Goal: Transaction & Acquisition: Purchase product/service

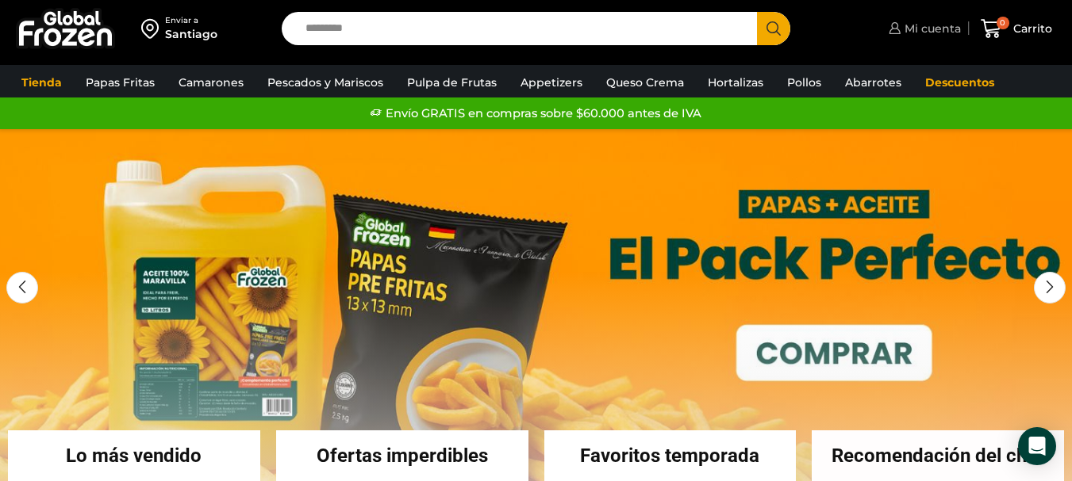
drag, startPoint x: 880, startPoint y: 34, endPoint x: 890, endPoint y: 33, distance: 10.3
click at [880, 34] on div "Mi cuenta Mi cuenta Mi perfil Pedidos Descargas Estado de Cuenta Coupons Direcc…" at bounding box center [935, 28] width 250 height 37
click at [930, 30] on span "Mi cuenta" at bounding box center [930, 29] width 60 height 16
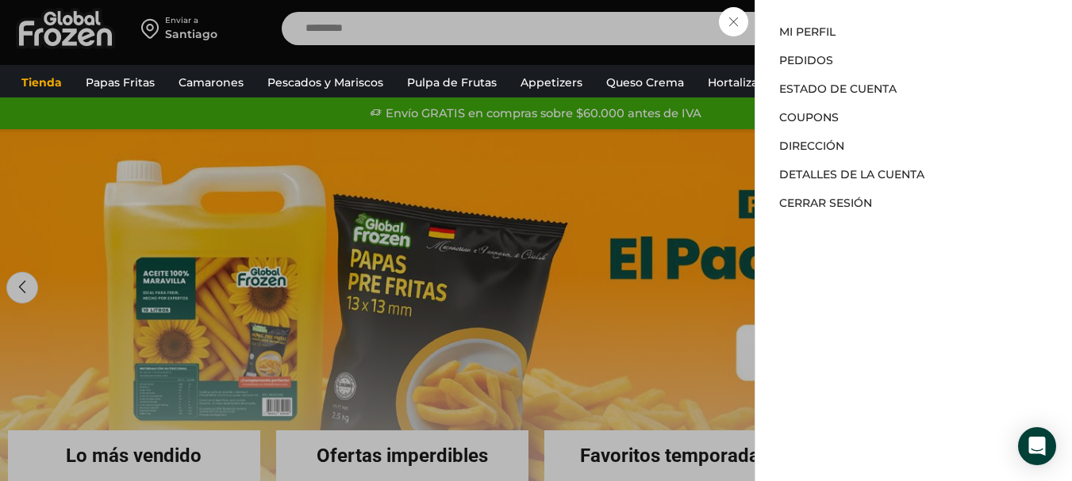
click at [884, 44] on div "Mi cuenta Mi cuenta Mi perfil Pedidos Descargas Estado de Cuenta Coupons Direcc…" at bounding box center [922, 29] width 76 height 32
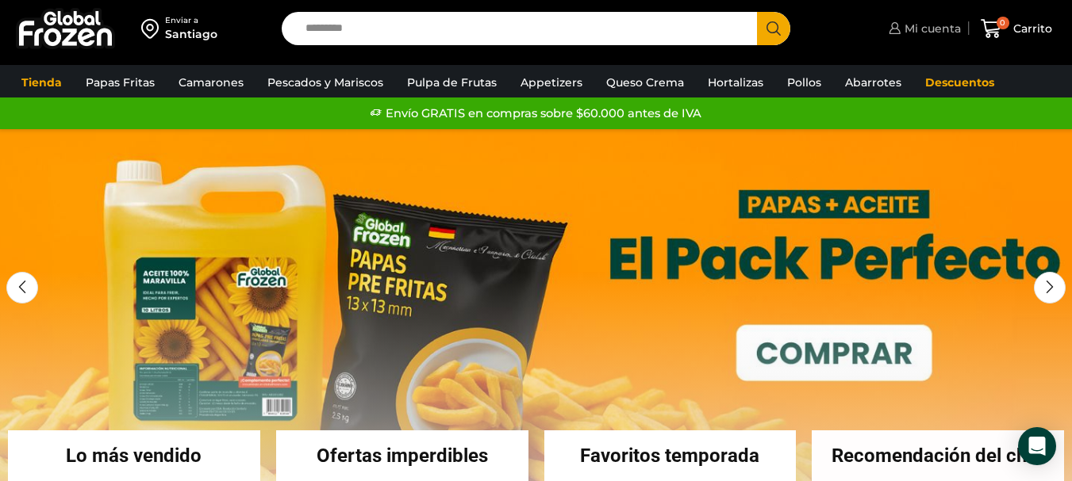
click at [940, 27] on span "Mi cuenta" at bounding box center [930, 29] width 60 height 16
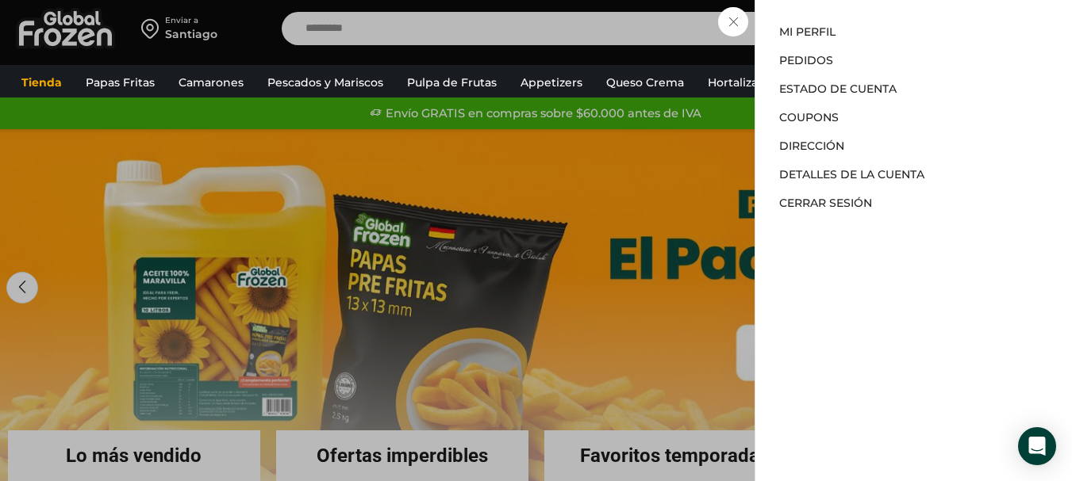
click at [841, 35] on li "Mi perfil" at bounding box center [913, 35] width 269 height 22
click at [803, 26] on link "Mi perfil" at bounding box center [807, 32] width 56 height 14
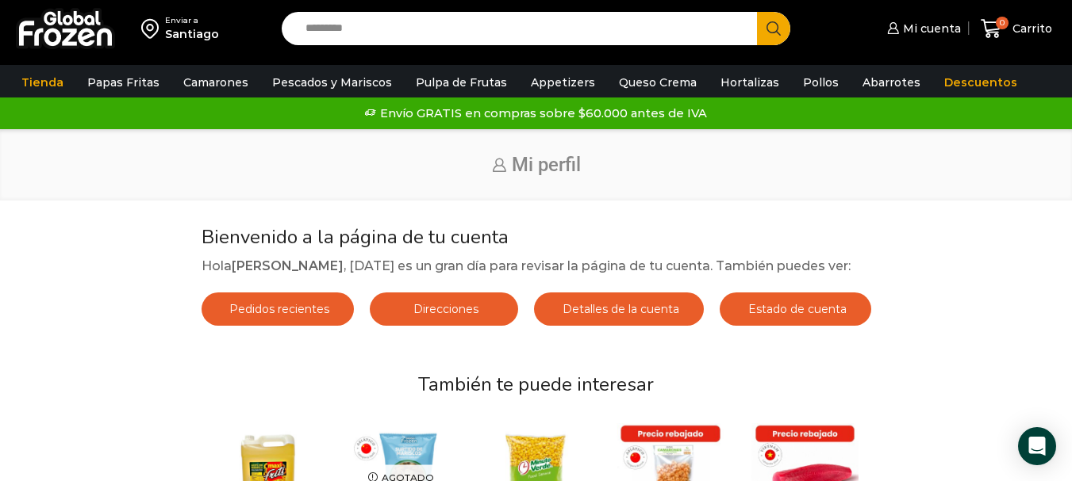
click at [66, 29] on img at bounding box center [65, 28] width 99 height 41
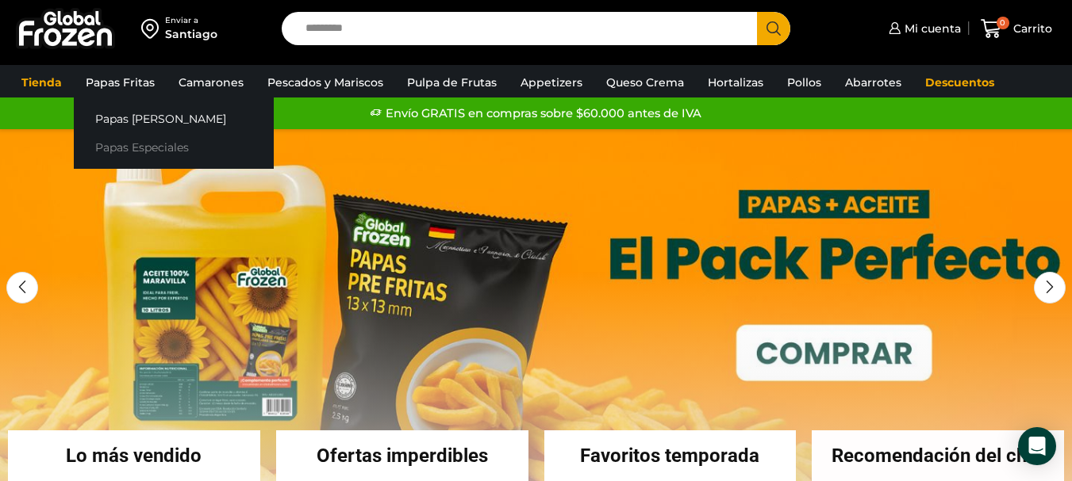
click at [148, 140] on link "Papas Especiales" at bounding box center [174, 147] width 200 height 29
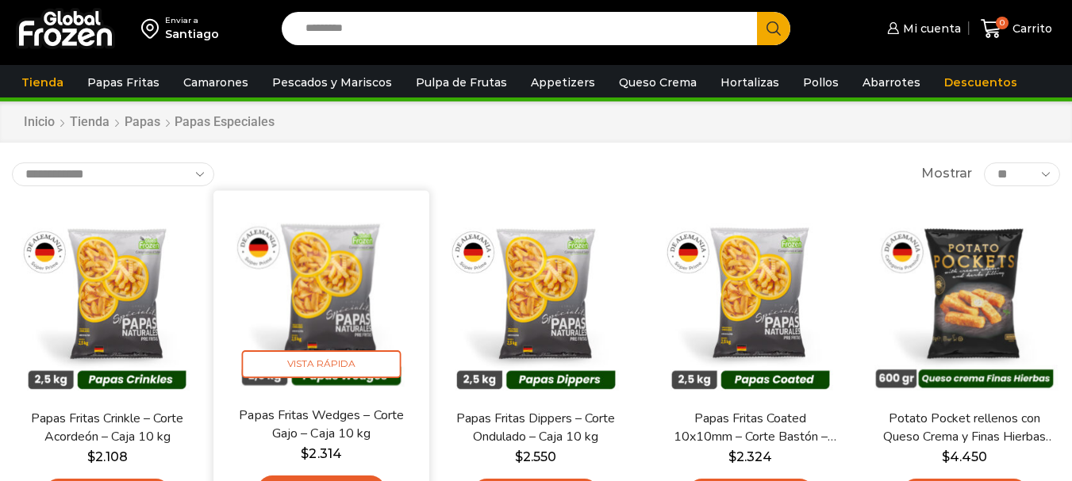
scroll to position [159, 0]
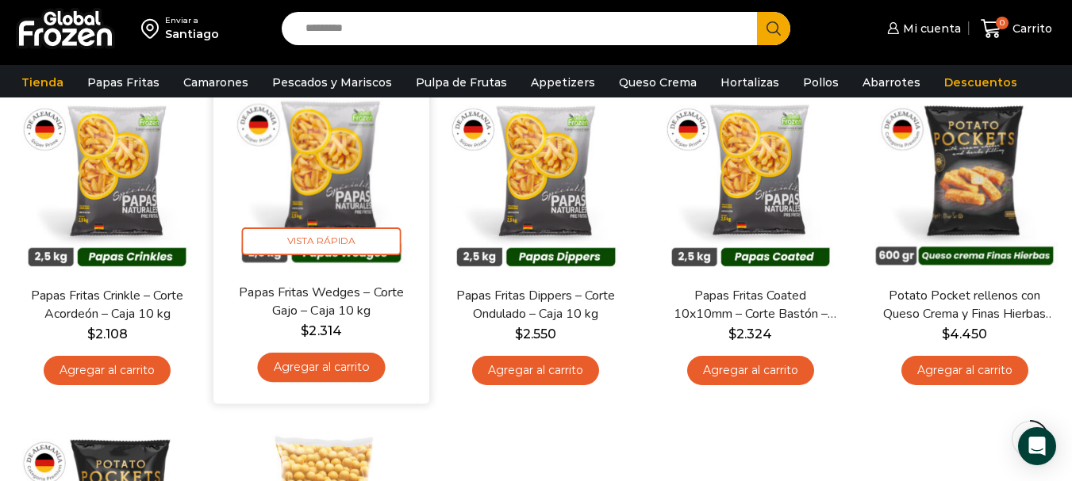
click at [344, 363] on link "Agregar al carrito" at bounding box center [322, 367] width 128 height 29
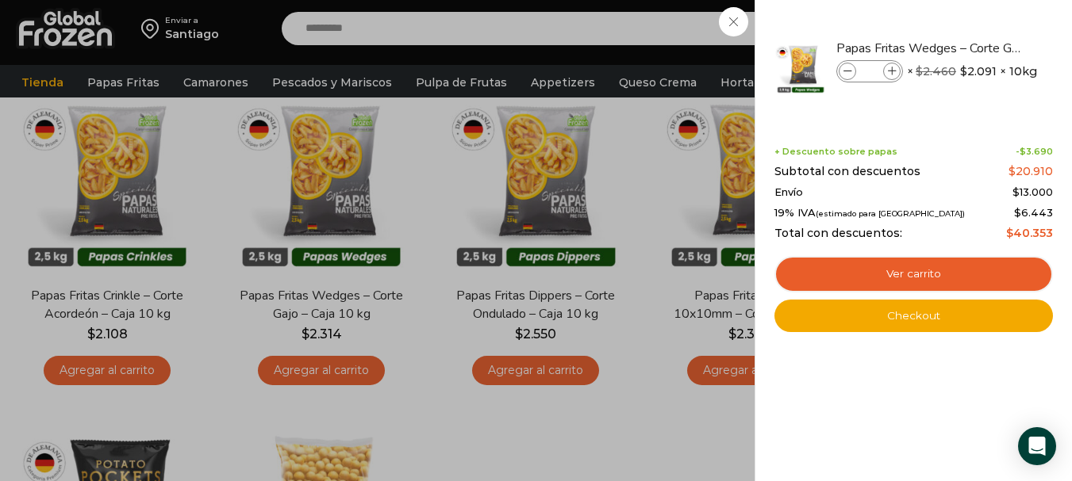
click at [976, 48] on div "1 [GEOGRAPHIC_DATA] 1 1 Shopping Cart *" at bounding box center [1015, 28] width 79 height 37
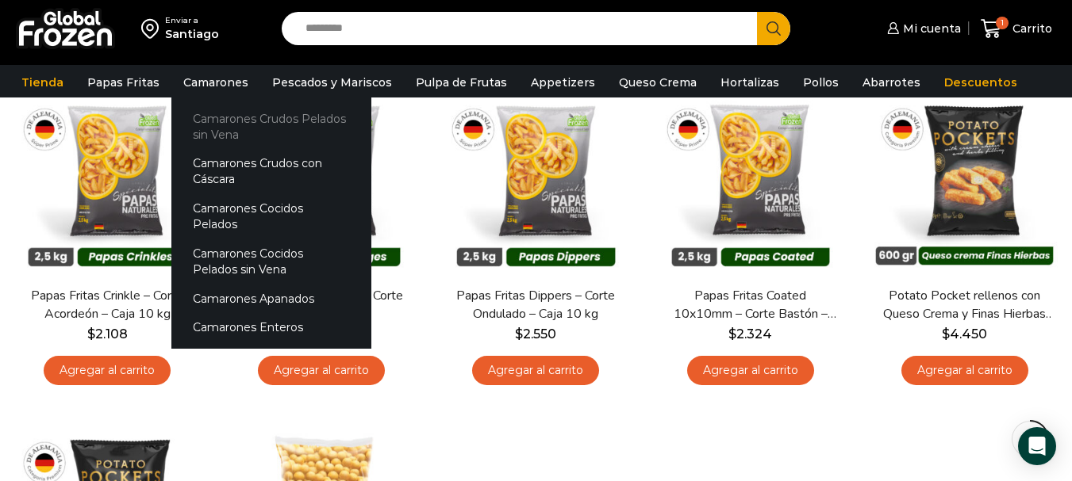
click at [213, 117] on link "Camarones Crudos Pelados sin Vena" at bounding box center [271, 126] width 200 height 45
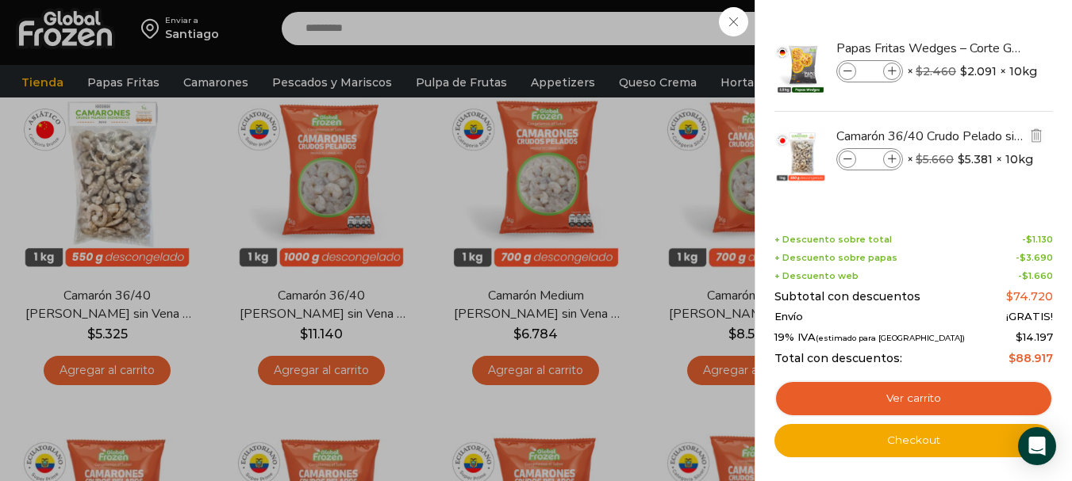
click at [893, 156] on icon at bounding box center [892, 159] width 9 height 9
type input "*"
click at [891, 67] on icon at bounding box center [892, 71] width 9 height 9
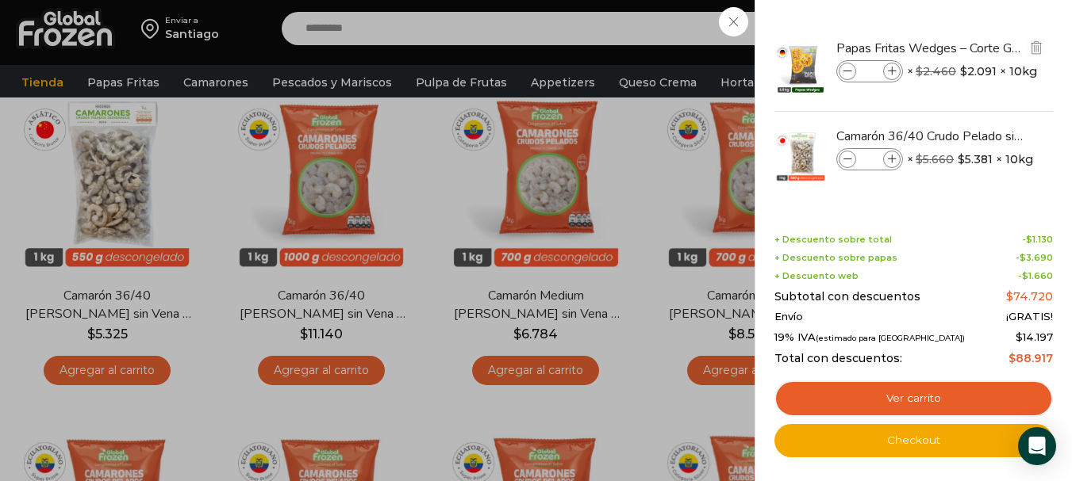
type input "*"
click at [891, 67] on icon at bounding box center [892, 71] width 9 height 9
type input "*"
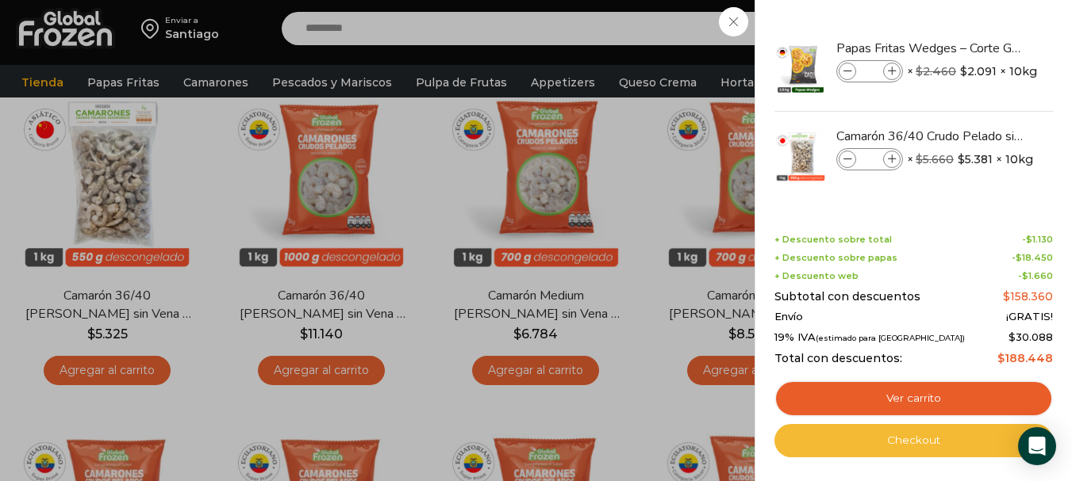
click at [926, 443] on link "Checkout" at bounding box center [913, 440] width 278 height 33
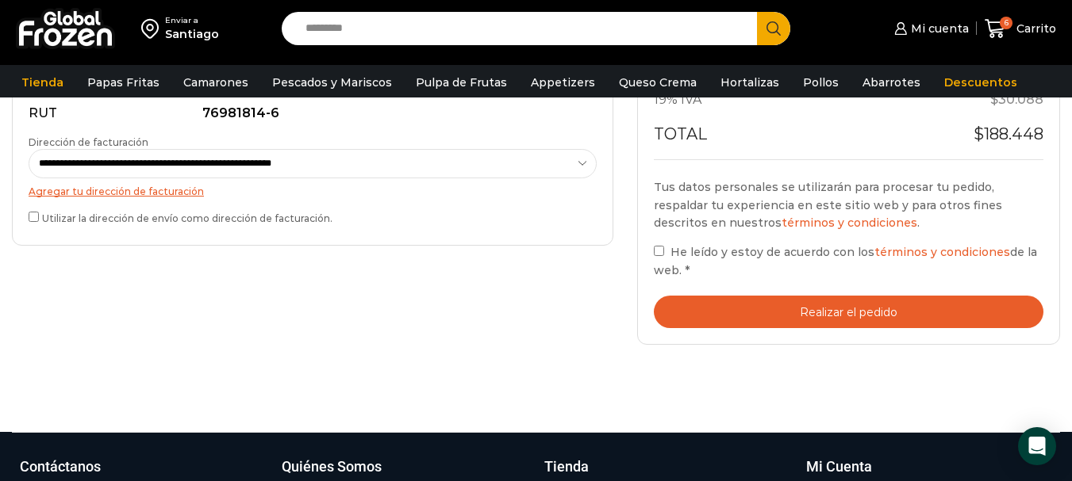
scroll to position [555, 0]
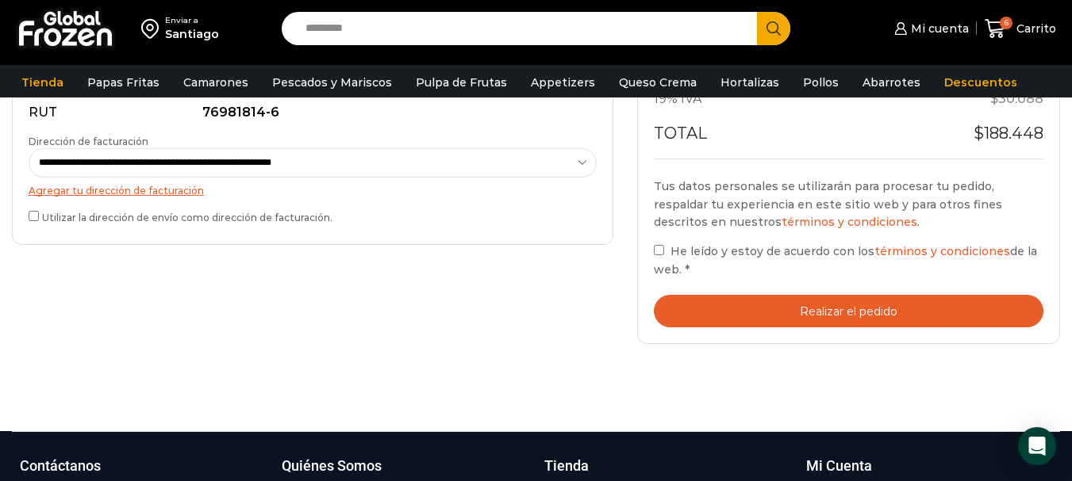
click at [39, 222] on label "Utilizar la dirección de envío como dirección de facturación." at bounding box center [313, 216] width 568 height 17
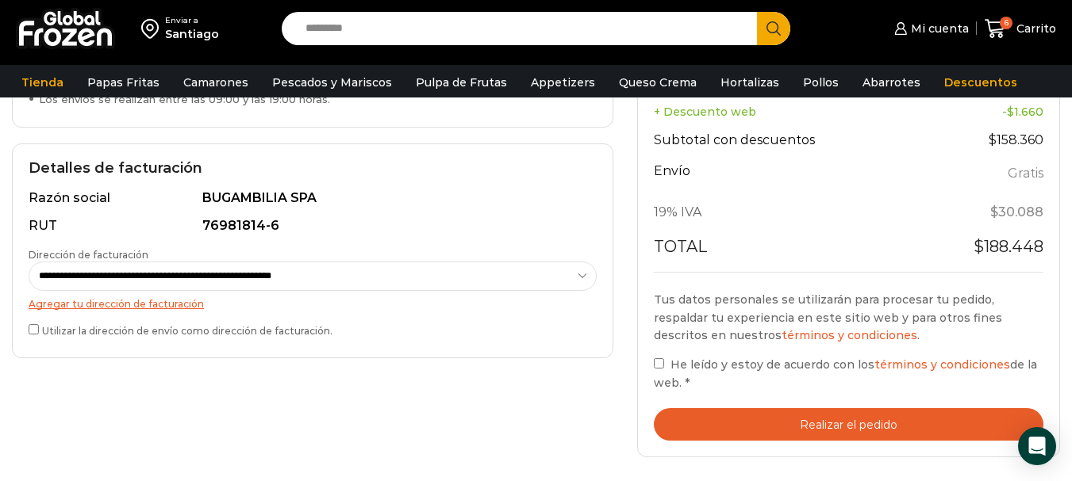
scroll to position [476, 0]
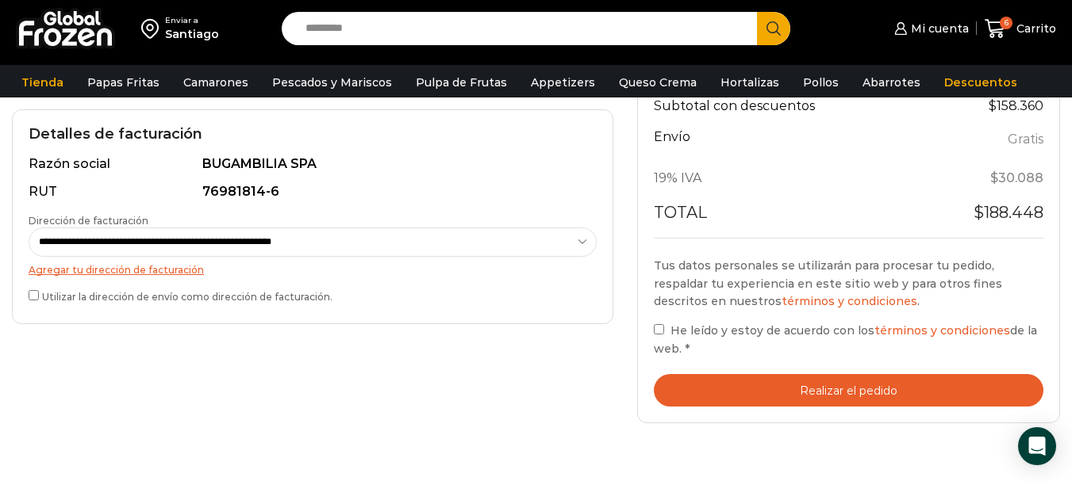
click at [666, 332] on label "He leído y estoy de acuerdo con los términos y condiciones de la web. *" at bounding box center [848, 339] width 389 height 36
click at [832, 395] on button "Realizar el pedido" at bounding box center [848, 390] width 389 height 33
